Goal: Transaction & Acquisition: Purchase product/service

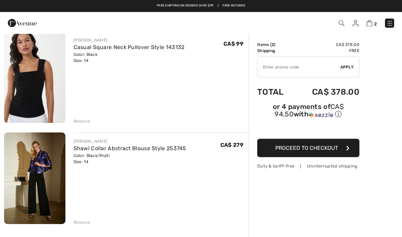
scroll to position [45, 0]
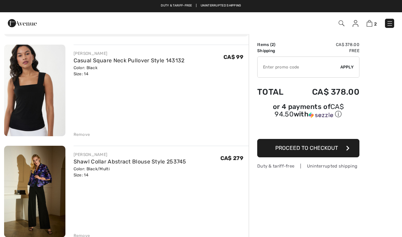
click at [392, 24] on img at bounding box center [389, 23] width 7 height 7
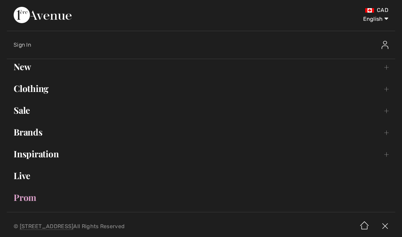
click at [391, 65] on link "New Toggle submenu" at bounding box center [201, 66] width 388 height 15
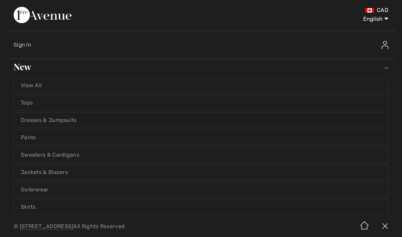
click at [78, 120] on link "Dresses & Jumpsuits" at bounding box center [201, 120] width 374 height 15
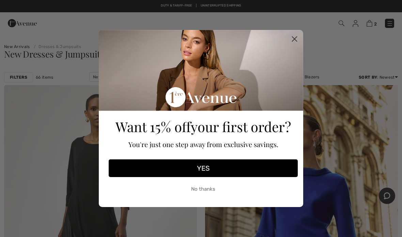
click at [295, 40] on icon "Close dialog" at bounding box center [294, 39] width 5 height 5
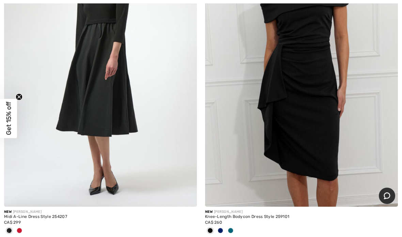
scroll to position [2151, 0]
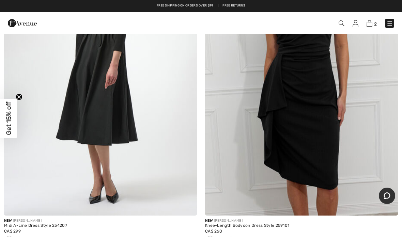
click at [229, 237] on span at bounding box center [230, 239] width 5 height 5
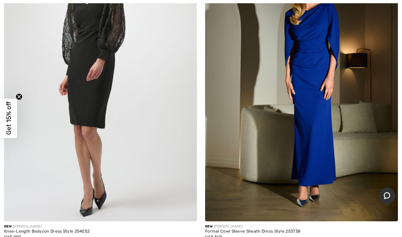
scroll to position [7400, 0]
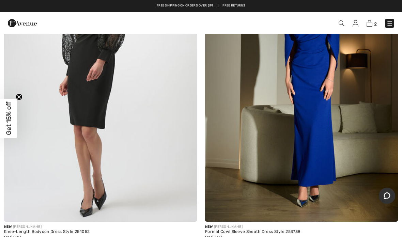
click at [320, 93] on img at bounding box center [301, 77] width 193 height 289
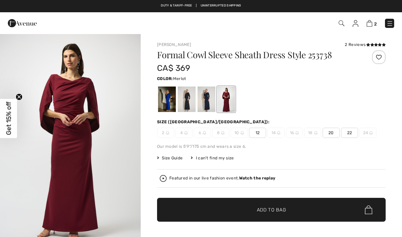
checkbox input "true"
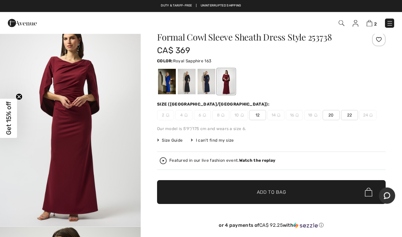
scroll to position [18, 0]
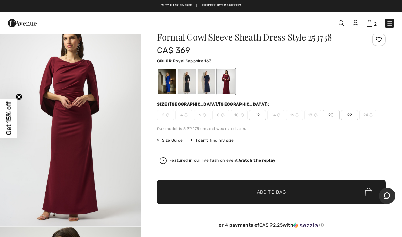
click at [164, 88] on div at bounding box center [167, 82] width 18 height 26
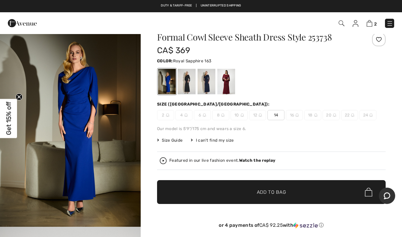
scroll to position [17, 0]
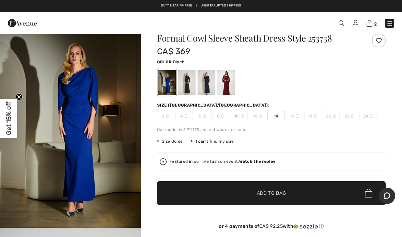
click at [185, 85] on div at bounding box center [187, 83] width 18 height 26
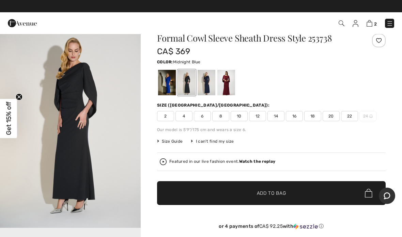
click at [210, 83] on div at bounding box center [207, 83] width 18 height 26
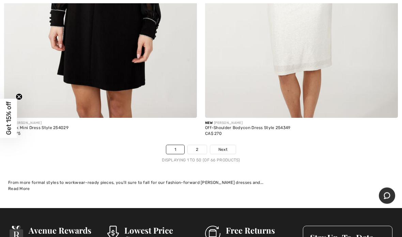
scroll to position [8228, 0]
click at [224, 146] on span "Next" at bounding box center [222, 149] width 9 height 6
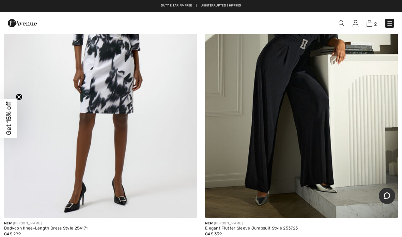
scroll to position [1443, 0]
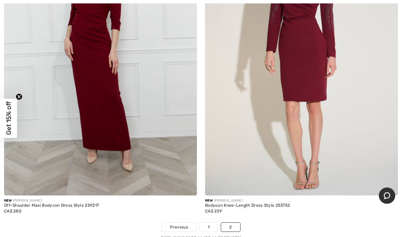
scroll to position [2498, 0]
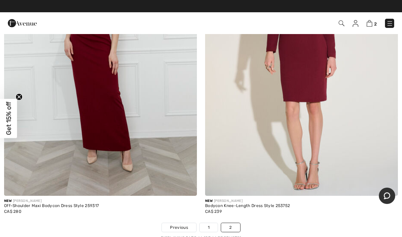
click at [391, 20] on img at bounding box center [389, 23] width 7 height 7
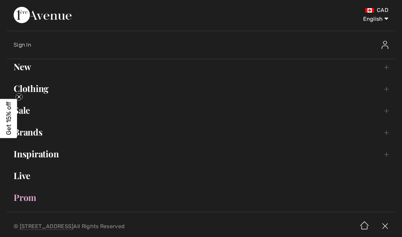
click at [389, 88] on link "Clothing Toggle submenu" at bounding box center [201, 88] width 388 height 15
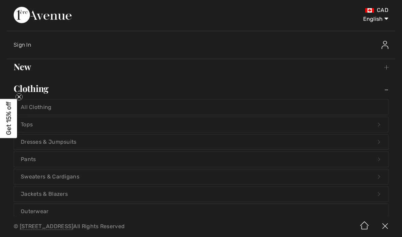
scroll to position [2, 0]
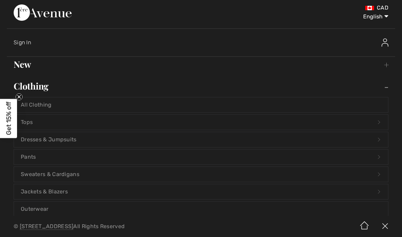
click at [58, 135] on link "Dresses & Jumpsuits Open submenu" at bounding box center [201, 139] width 374 height 15
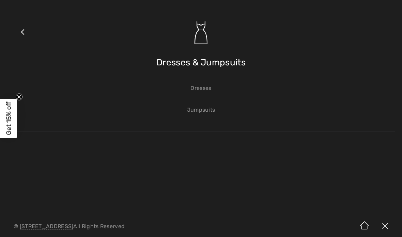
click at [205, 90] on link "Dresses" at bounding box center [201, 88] width 374 height 15
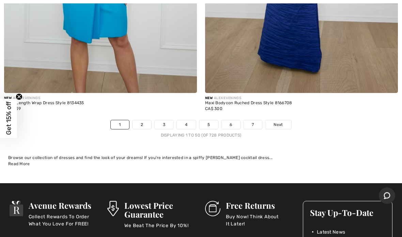
scroll to position [8253, 0]
click at [281, 122] on span "Next" at bounding box center [277, 125] width 9 height 6
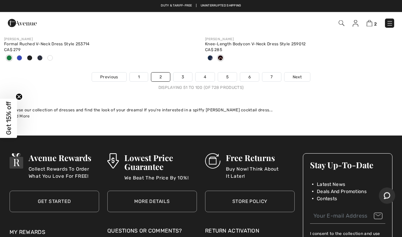
scroll to position [8278, 0]
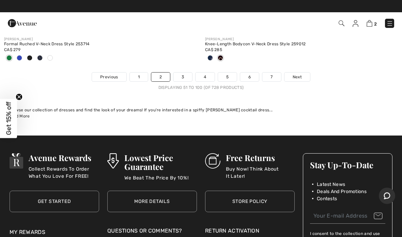
click at [302, 73] on link "Next" at bounding box center [297, 77] width 26 height 9
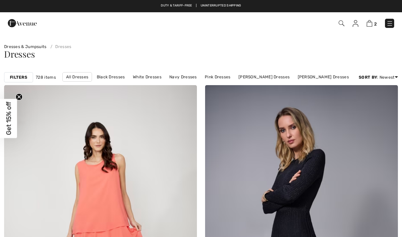
checkbox input "true"
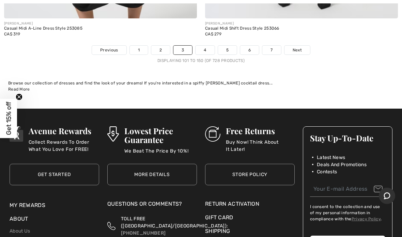
scroll to position [8349, 0]
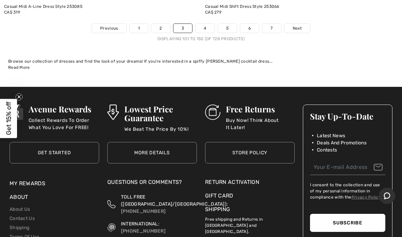
click at [299, 25] on span "Next" at bounding box center [297, 28] width 9 height 6
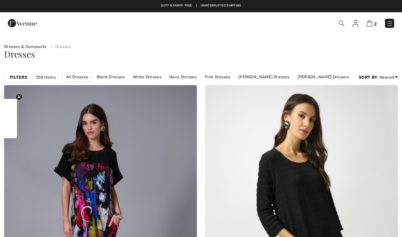
checkbox input "true"
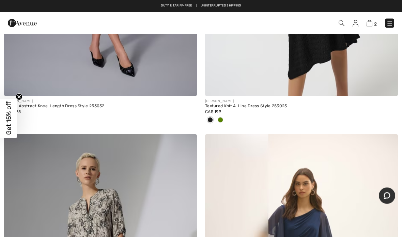
scroll to position [278, 0]
click at [225, 122] on div at bounding box center [220, 120] width 10 height 11
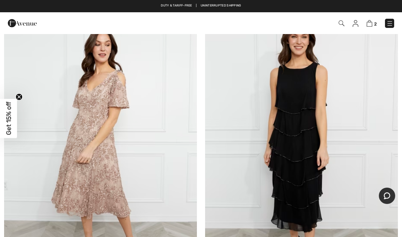
scroll to position [5672, 0]
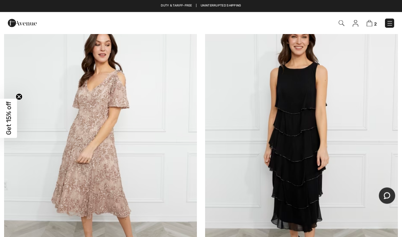
click at [309, 96] on img at bounding box center [301, 150] width 193 height 289
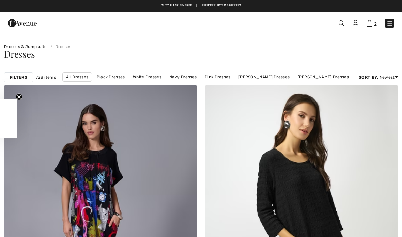
checkbox input "true"
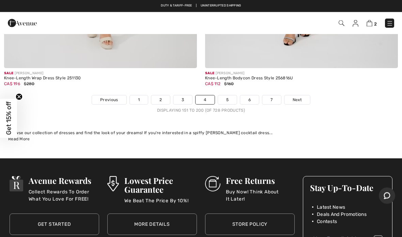
scroll to position [8312, 0]
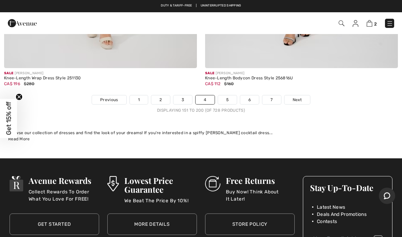
click at [303, 95] on link "Next" at bounding box center [297, 99] width 26 height 9
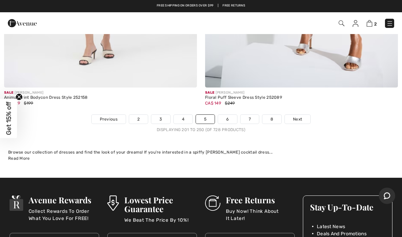
scroll to position [8269, 0]
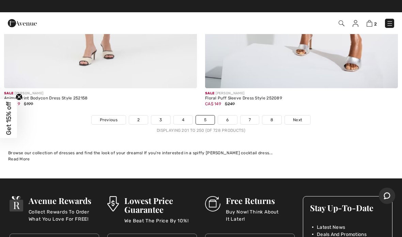
click at [302, 117] on span "Next" at bounding box center [297, 120] width 9 height 6
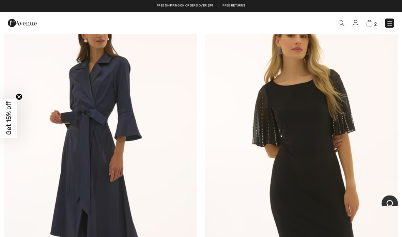
scroll to position [80, 0]
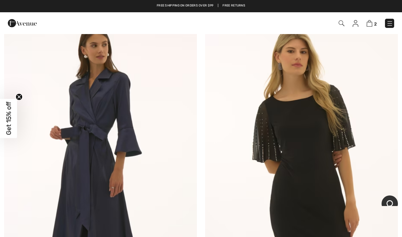
click at [372, 26] on img at bounding box center [369, 23] width 6 height 6
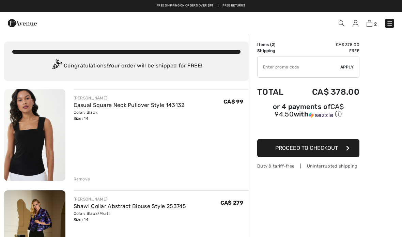
click at [311, 146] on span "Proceed to Checkout" at bounding box center [306, 148] width 63 height 6
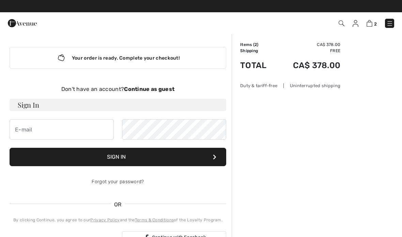
click at [162, 90] on strong "Continue as guest" at bounding box center [149, 89] width 50 height 6
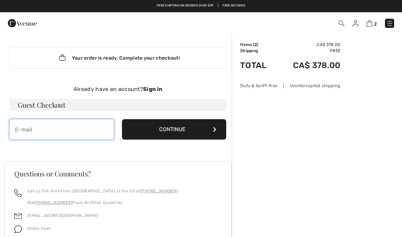
click at [70, 136] on input "email" at bounding box center [62, 129] width 104 height 20
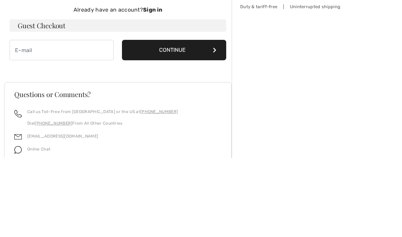
type input "panulo2@gmail.com"
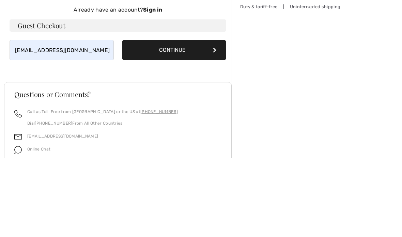
scroll to position [47, 0]
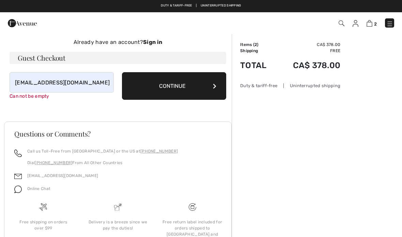
click at [194, 86] on button "Continue" at bounding box center [174, 86] width 104 height 28
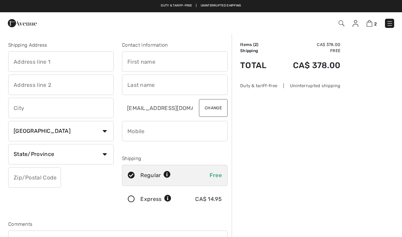
click at [20, 62] on input "text" at bounding box center [61, 61] width 106 height 20
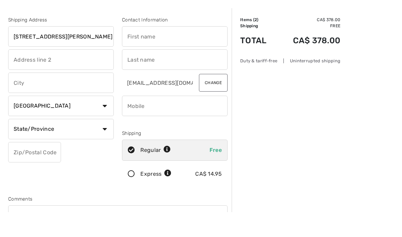
type input "[STREET_ADDRESS]"
type input "Nepean"
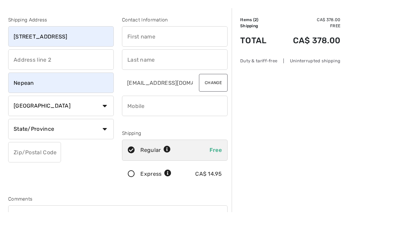
scroll to position [25, 0]
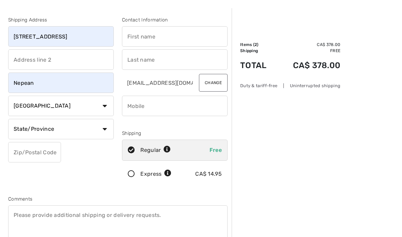
select select "ON"
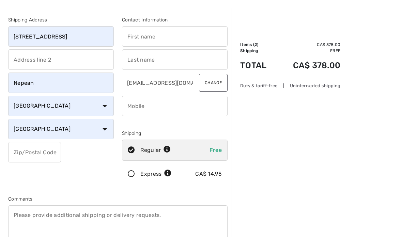
type input "K2G6C3"
type input "Loredana"
type input "[PERSON_NAME]"
type input "6138846689"
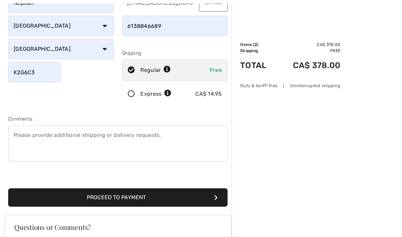
scroll to position [105, 0]
click at [145, 198] on button "Proceed to Payment" at bounding box center [117, 197] width 219 height 18
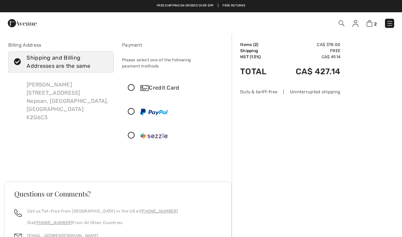
click at [136, 84] on icon at bounding box center [131, 87] width 18 height 7
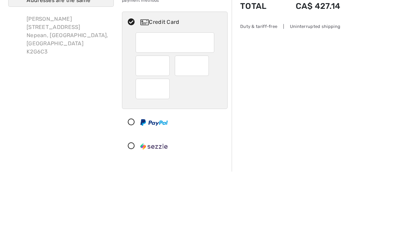
scroll to position [66, 0]
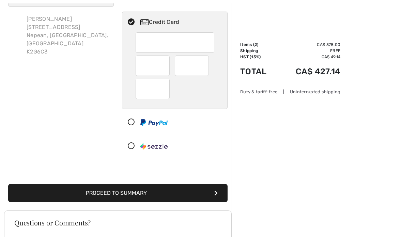
click at [205, 59] on div at bounding box center [192, 66] width 34 height 20
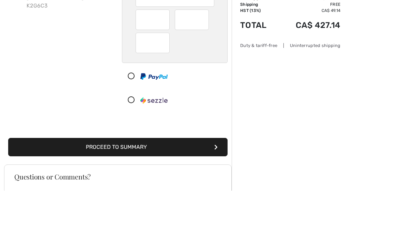
scroll to position [112, 0]
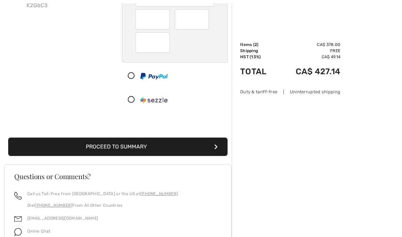
click at [137, 142] on button "Proceed to Summary" at bounding box center [117, 147] width 219 height 18
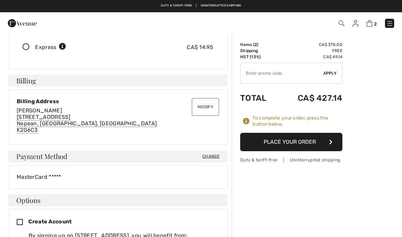
scroll to position [130, 0]
click at [296, 142] on button "Place Your Order" at bounding box center [291, 142] width 102 height 18
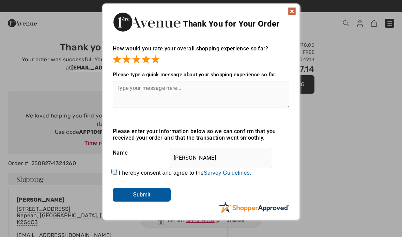
click at [149, 199] on input "Submit" at bounding box center [142, 195] width 58 height 14
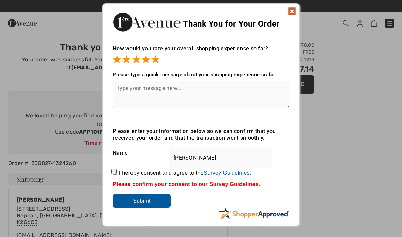
click at [116, 172] on input "I hereby consent and agree to the By submitting a review, you grant permission …" at bounding box center [115, 172] width 4 height 4
checkbox input "true"
click at [154, 201] on input "Submit" at bounding box center [142, 201] width 58 height 14
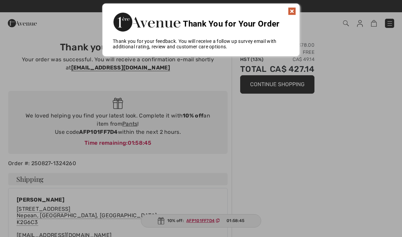
click at [295, 10] on img at bounding box center [292, 11] width 8 height 8
